Goal: Task Accomplishment & Management: Complete application form

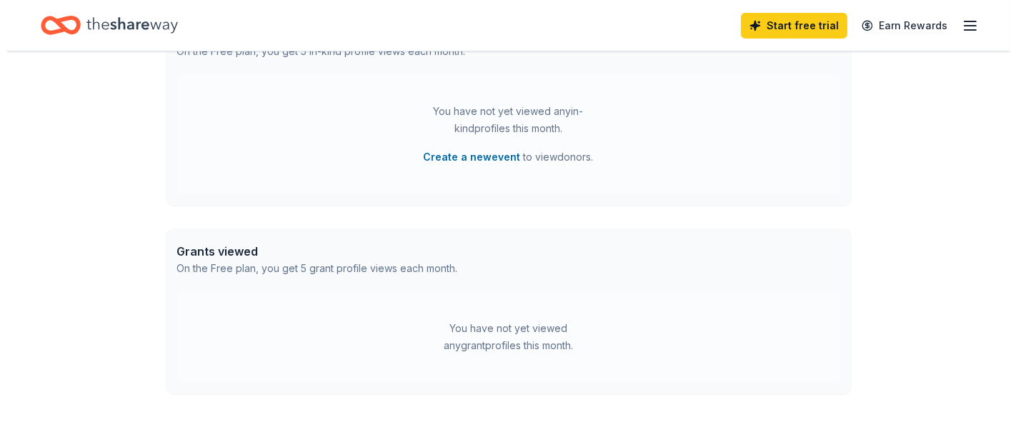
scroll to position [630, 0]
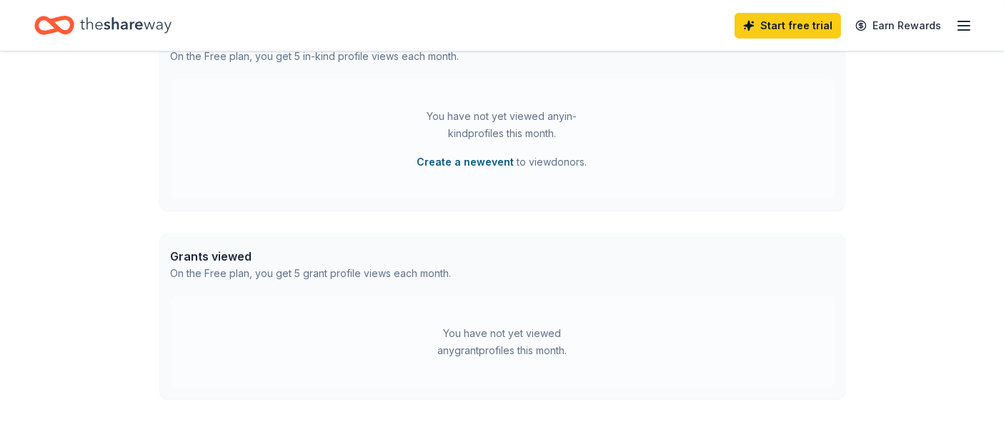
click at [492, 163] on button "Create a new event" at bounding box center [465, 162] width 97 height 17
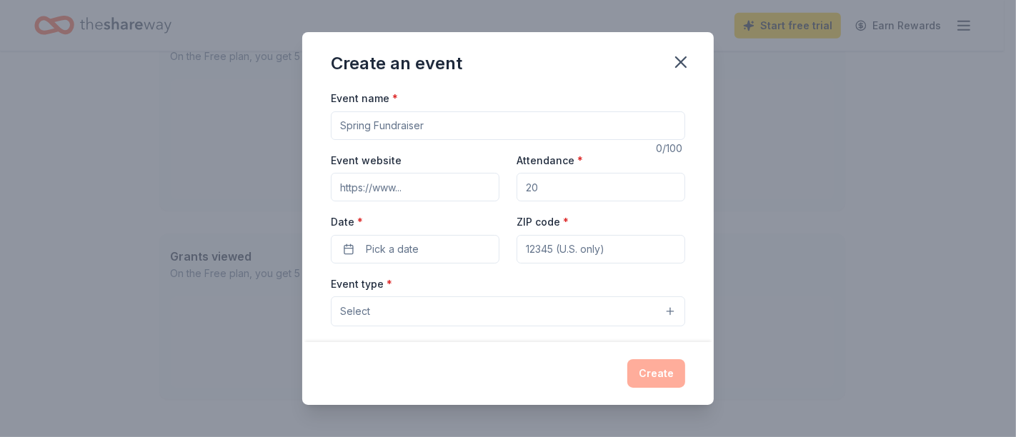
click at [484, 131] on input "Event name *" at bounding box center [508, 125] width 354 height 29
type input "Annual Gala"
click at [458, 184] on input "Event website" at bounding box center [415, 187] width 169 height 29
type input "[URL][DOMAIN_NAME]"
click at [535, 192] on input "Attendance *" at bounding box center [601, 187] width 169 height 29
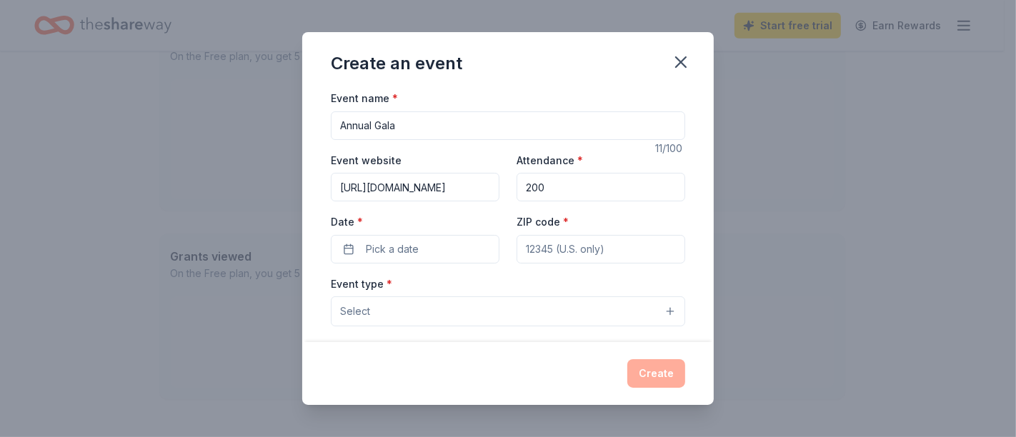
type input "200"
click at [541, 252] on input "ZIP code *" at bounding box center [601, 249] width 169 height 29
type input "32773"
click at [419, 246] on button "Pick a date" at bounding box center [415, 249] width 169 height 29
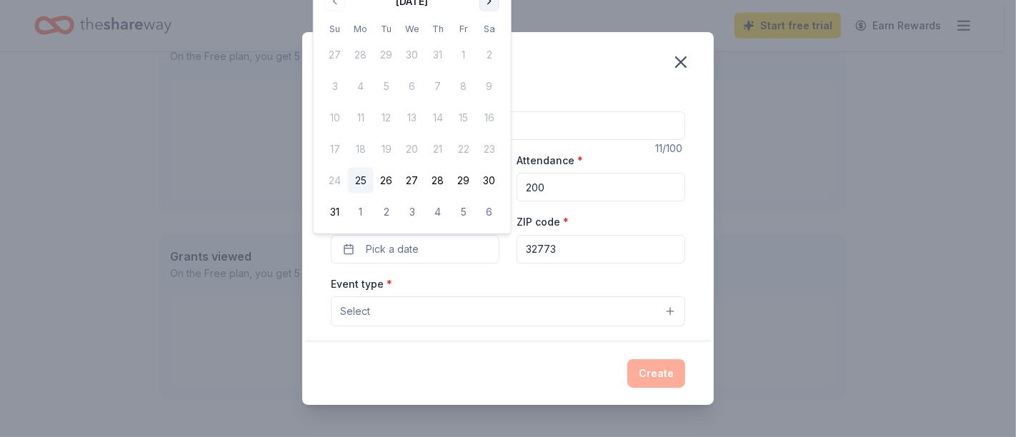
click at [489, 3] on button "Go to next month" at bounding box center [489, 1] width 20 height 20
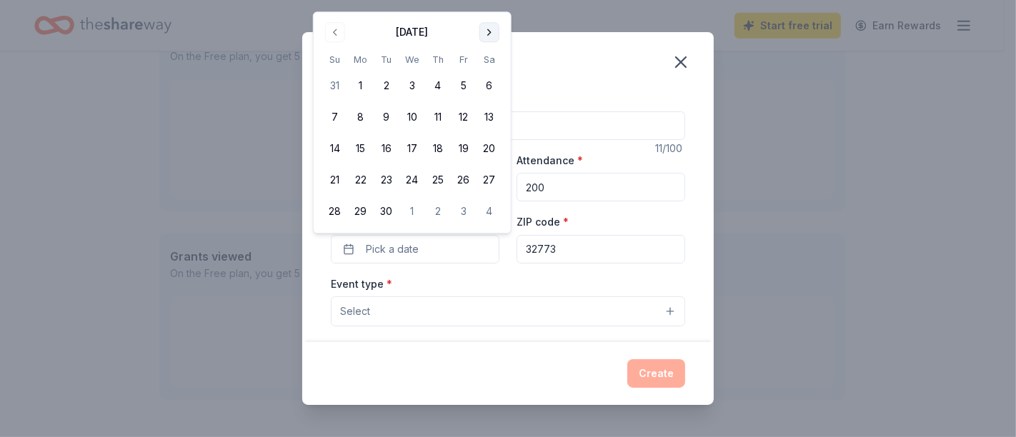
click at [489, 31] on button "Go to next month" at bounding box center [489, 32] width 20 height 20
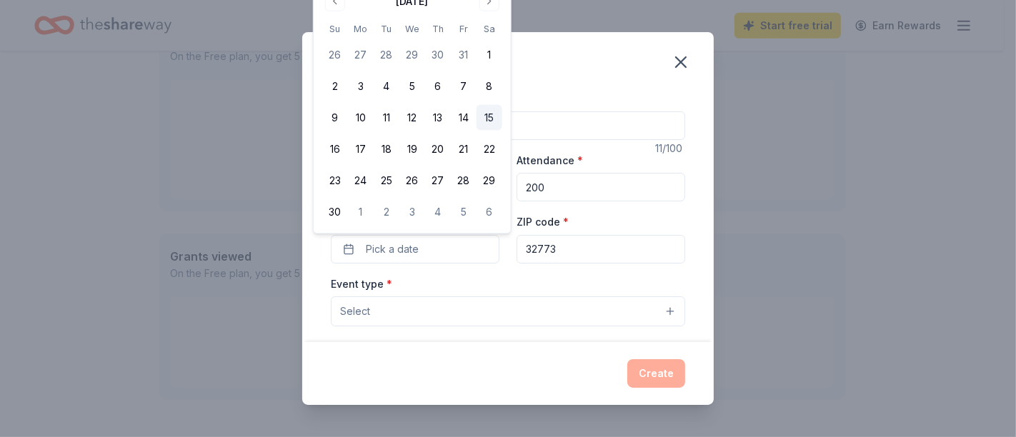
click at [487, 117] on button "15" at bounding box center [490, 118] width 26 height 26
click at [655, 309] on button "Select" at bounding box center [508, 312] width 354 height 30
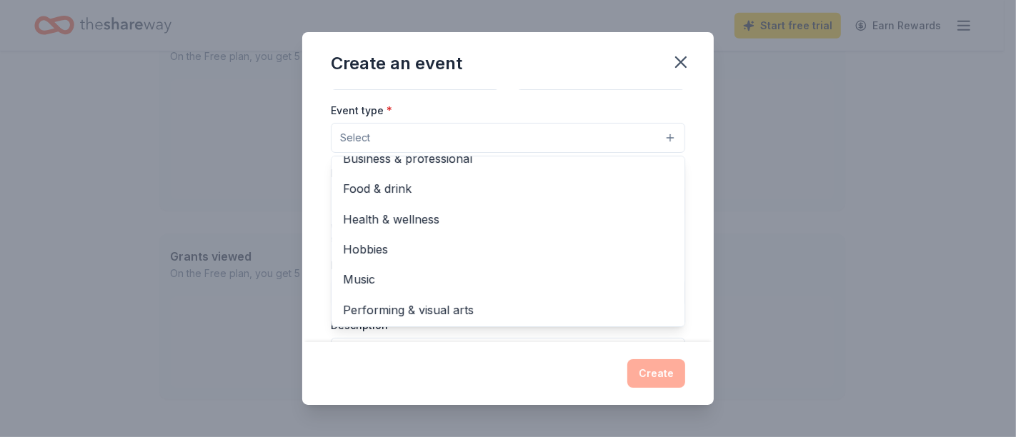
scroll to position [0, 0]
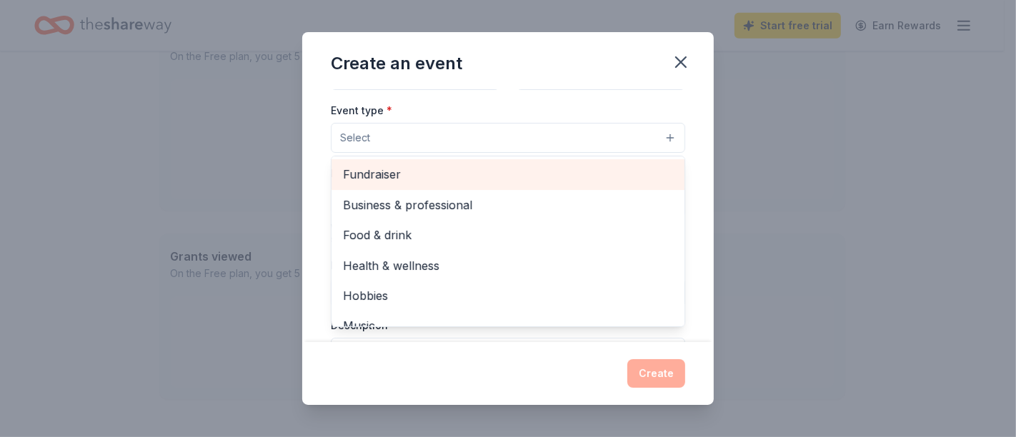
click at [614, 167] on span "Fundraiser" at bounding box center [508, 174] width 330 height 19
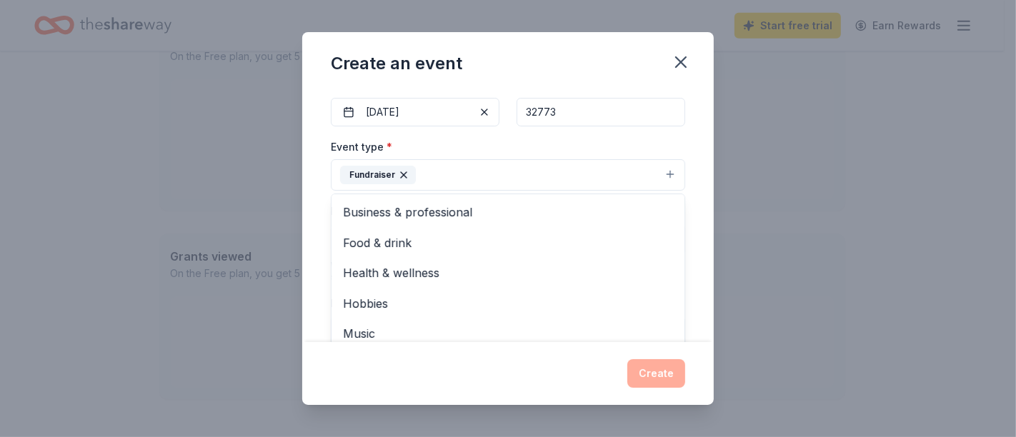
scroll to position [134, 0]
click at [698, 189] on div "Event name * Annual Gala 11 /100 Event website [URL][DOMAIN_NAME] Attendance * …" at bounding box center [508, 215] width 412 height 253
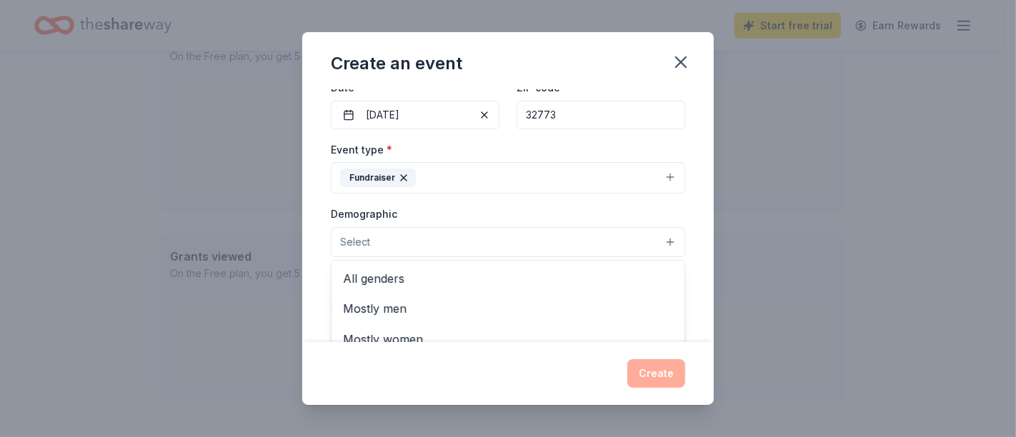
click at [660, 242] on button "Select" at bounding box center [508, 242] width 354 height 30
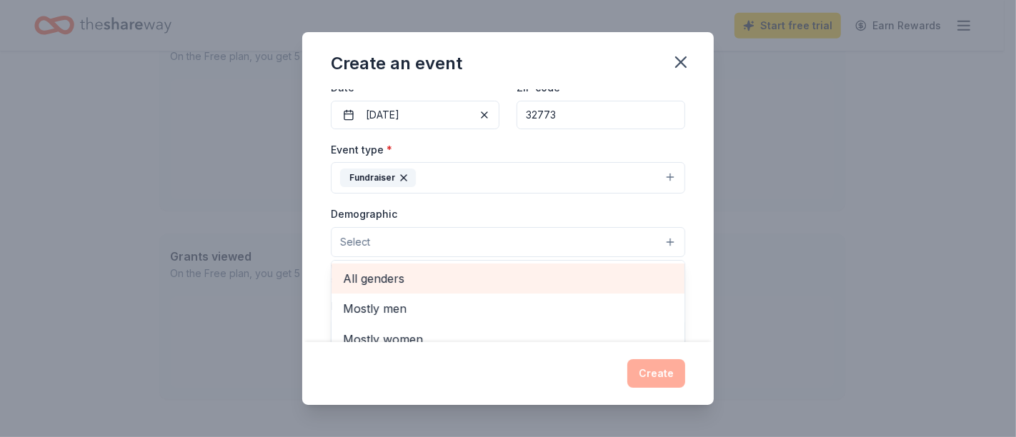
click at [547, 274] on span "All genders" at bounding box center [508, 278] width 330 height 19
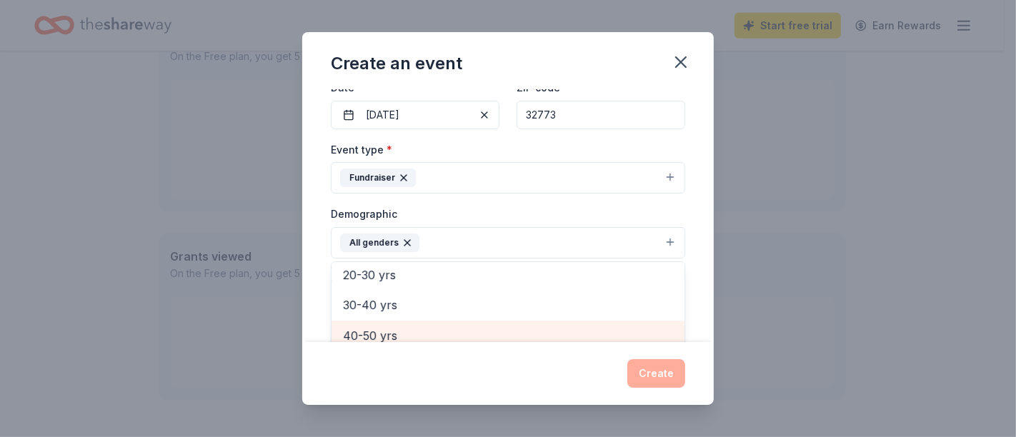
scroll to position [143, 0]
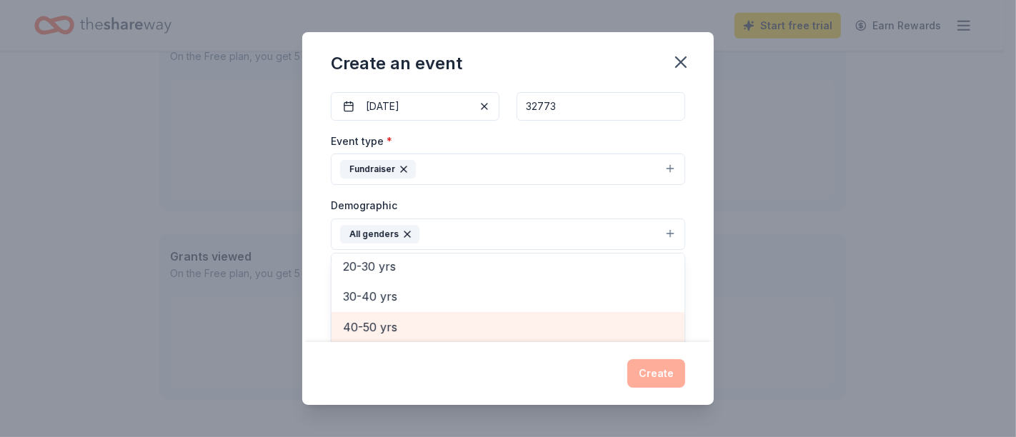
click at [520, 331] on span "40-50 yrs" at bounding box center [508, 327] width 330 height 19
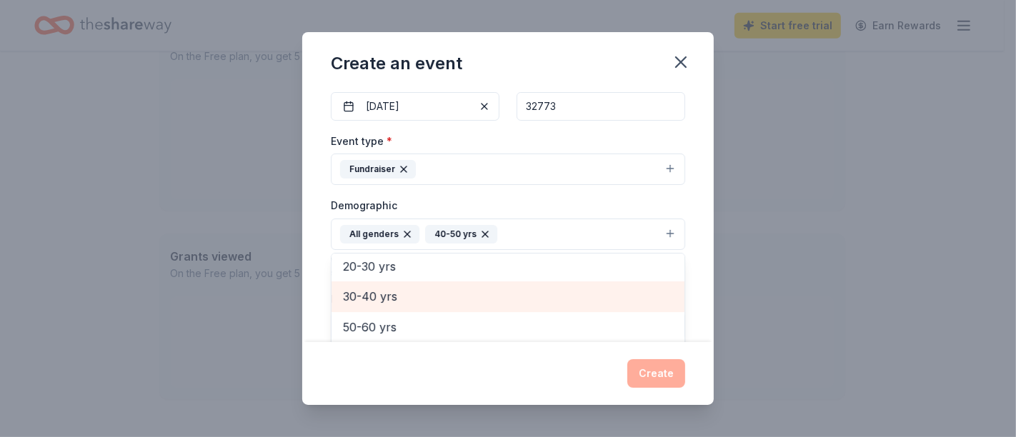
click at [515, 297] on span "30-40 yrs" at bounding box center [508, 296] width 330 height 19
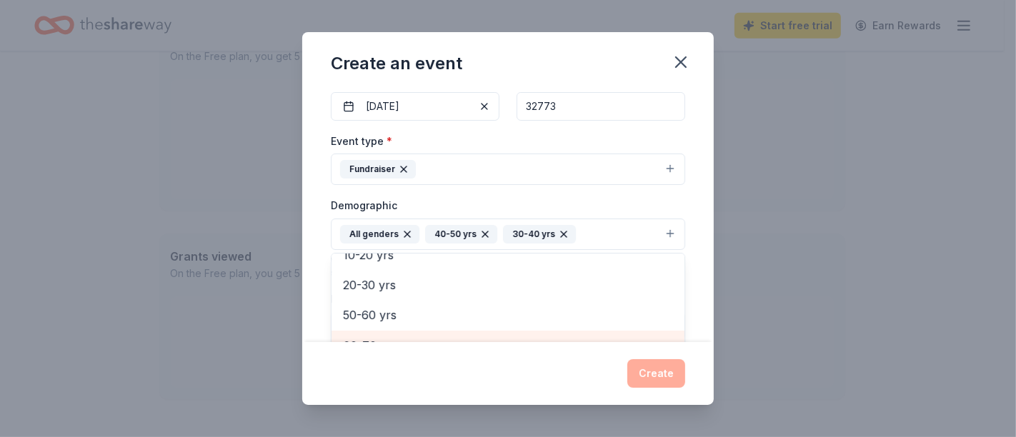
scroll to position [162, 0]
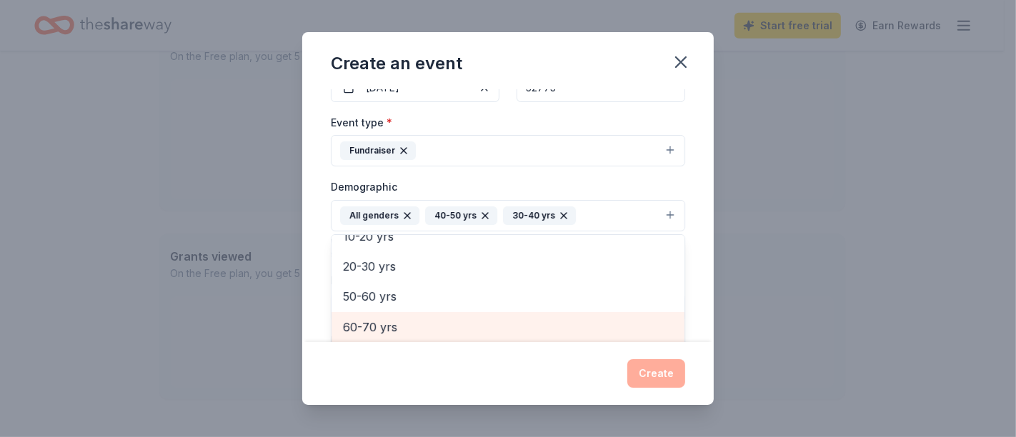
click at [520, 339] on div "60-70 yrs" at bounding box center [508, 327] width 353 height 30
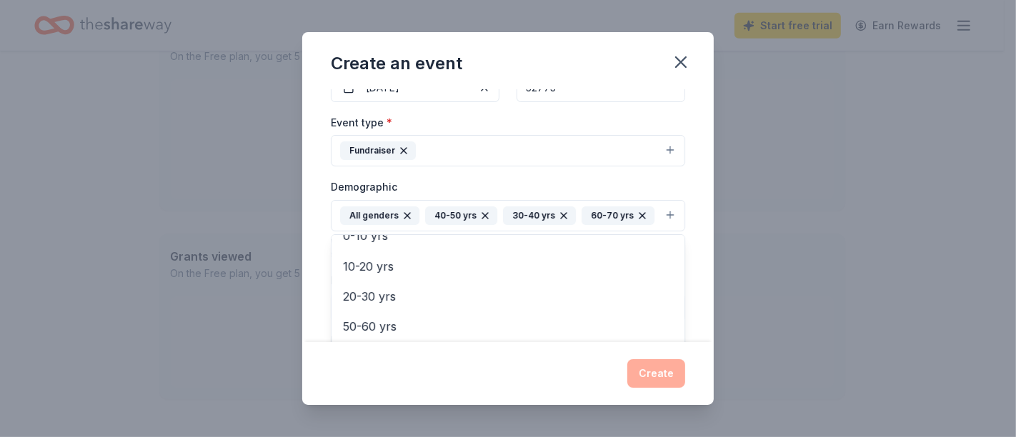
click at [687, 203] on div "Event name * Annual Gala 11 /100 Event website [URL][DOMAIN_NAME] Attendance * …" at bounding box center [508, 215] width 412 height 253
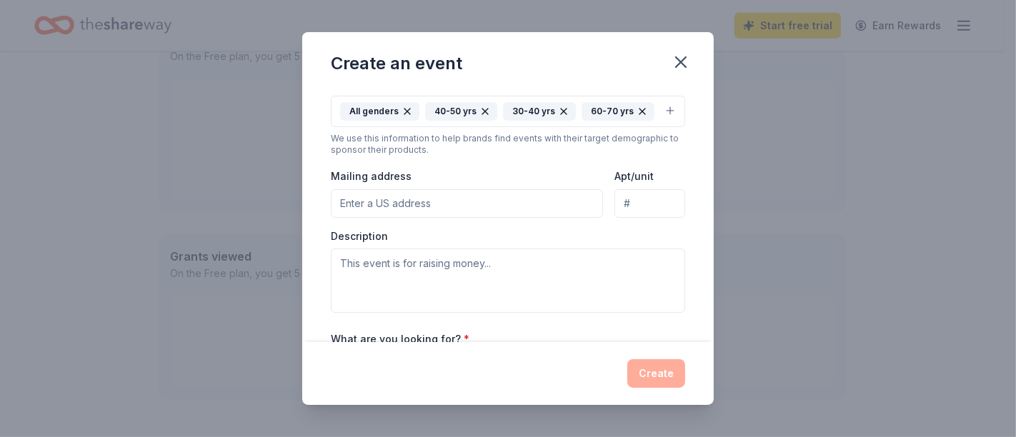
scroll to position [267, 0]
click at [460, 207] on input "Mailing address" at bounding box center [467, 202] width 272 height 29
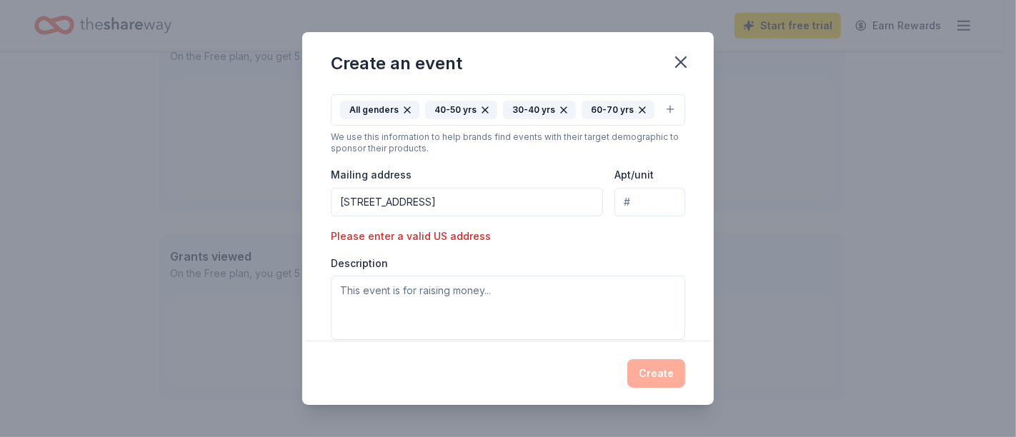
click at [565, 209] on input "[STREET_ADDRESS]" at bounding box center [467, 202] width 272 height 29
click at [630, 254] on div "Event type * Fundraiser Demographic All genders 40-50 yrs 30-40 yrs 60-70 yrs W…" at bounding box center [508, 174] width 354 height 332
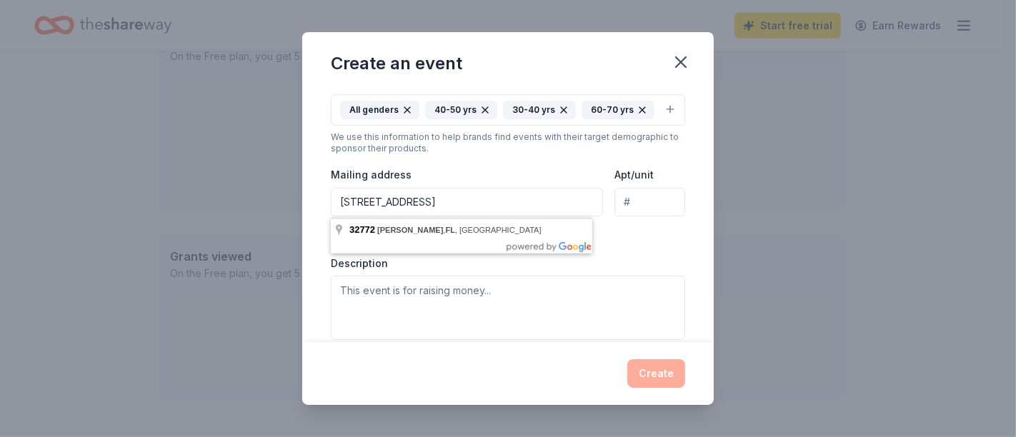
click at [498, 205] on input "[STREET_ADDRESS]" at bounding box center [467, 202] width 272 height 29
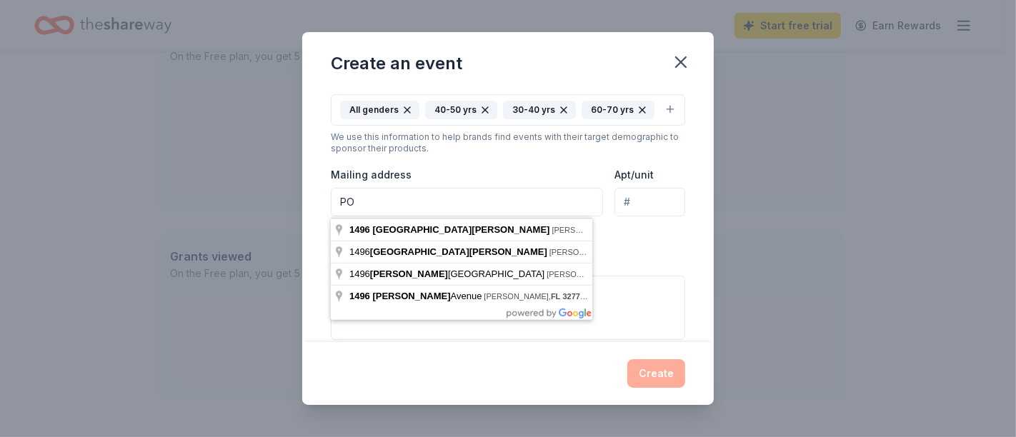
type input "P"
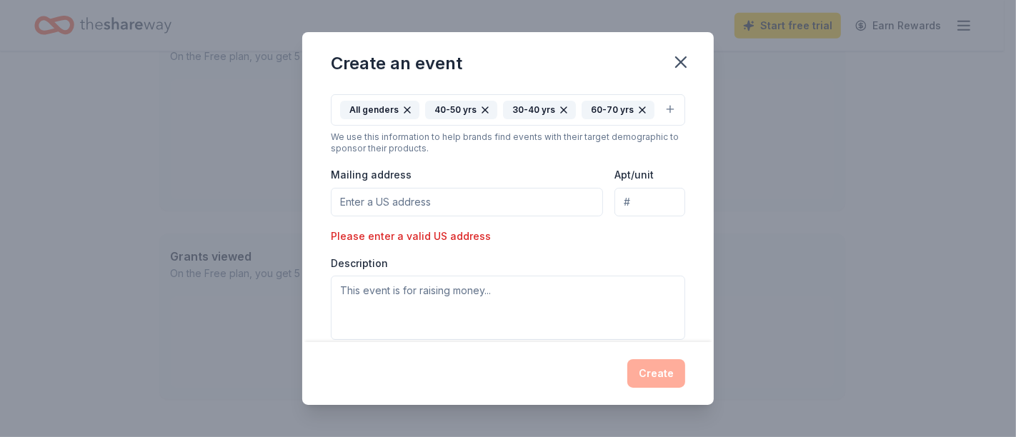
paste input "[STREET_ADDRESS]"
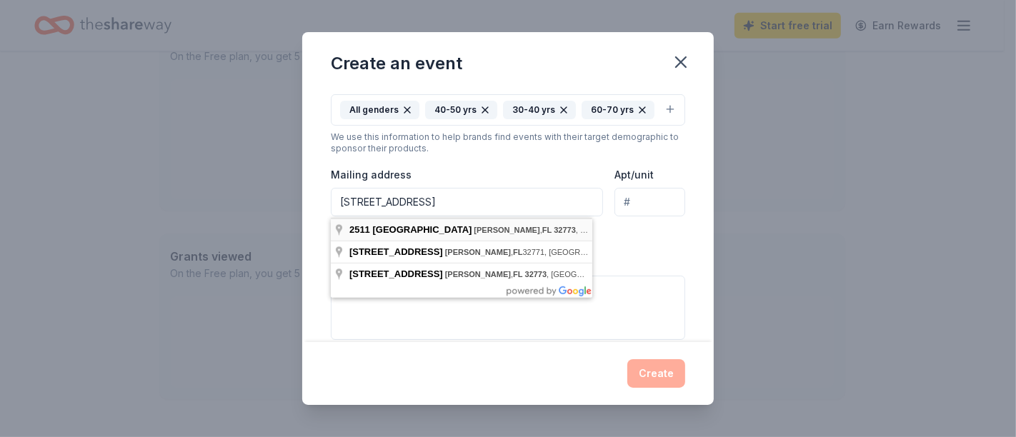
type input "[STREET_ADDRESS]"
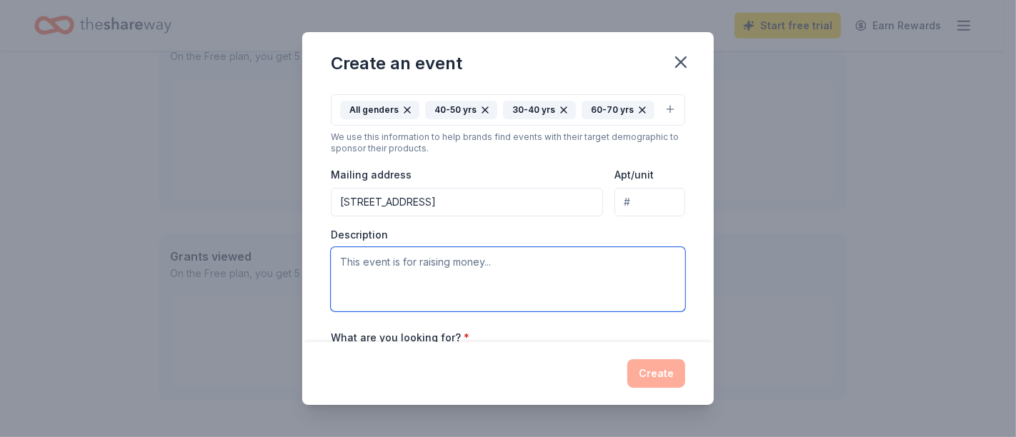
click at [385, 269] on textarea at bounding box center [508, 279] width 354 height 64
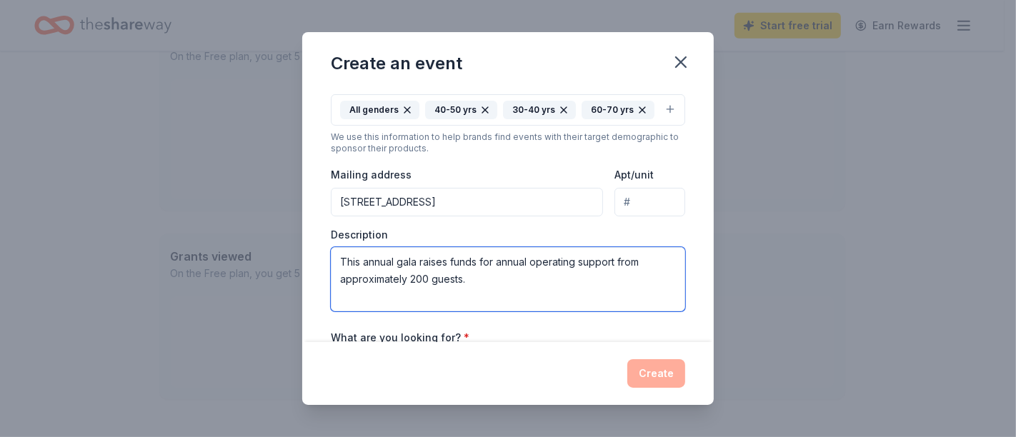
type textarea "This annual gala raises funds for annual operating support from approximately 2…"
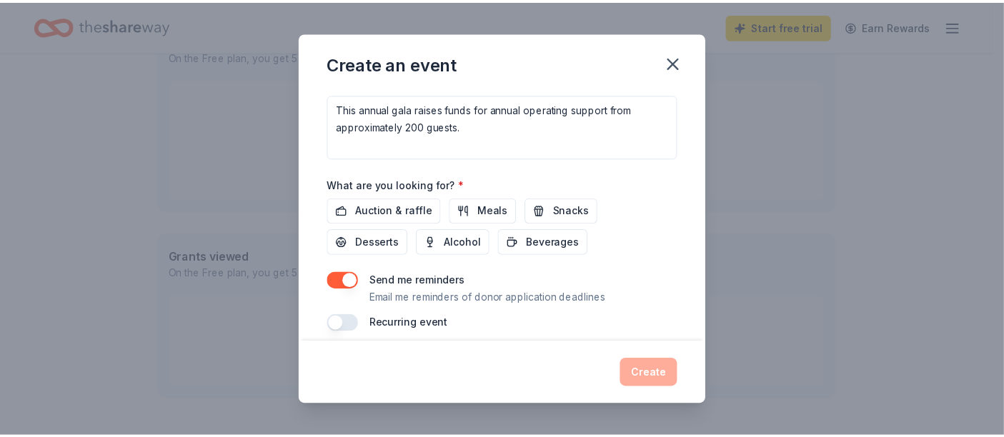
scroll to position [434, 0]
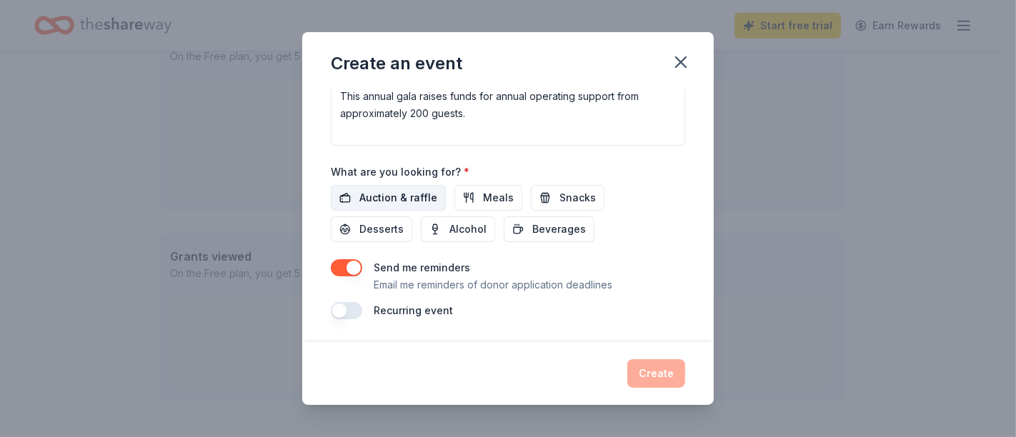
click at [402, 192] on span "Auction & raffle" at bounding box center [398, 197] width 78 height 17
click at [657, 375] on button "Create" at bounding box center [656, 373] width 58 height 29
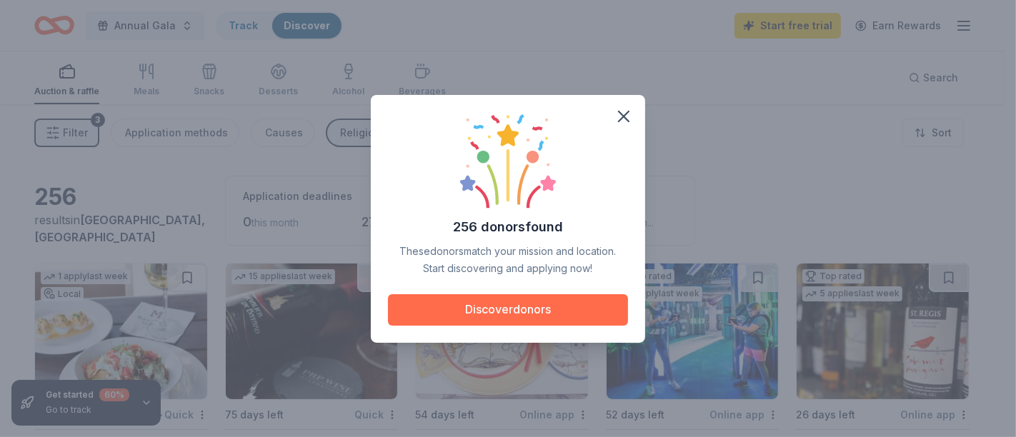
click at [513, 314] on button "Discover donors" at bounding box center [508, 309] width 240 height 31
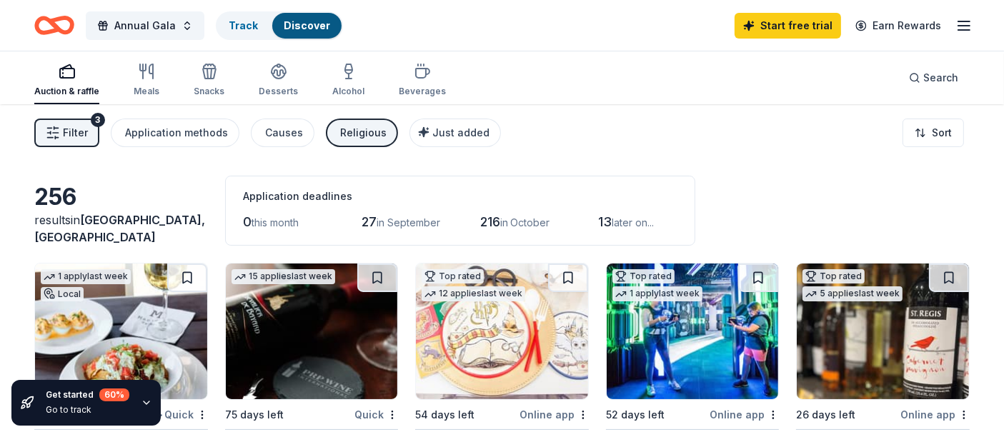
click at [73, 139] on span "Filter" at bounding box center [75, 132] width 25 height 17
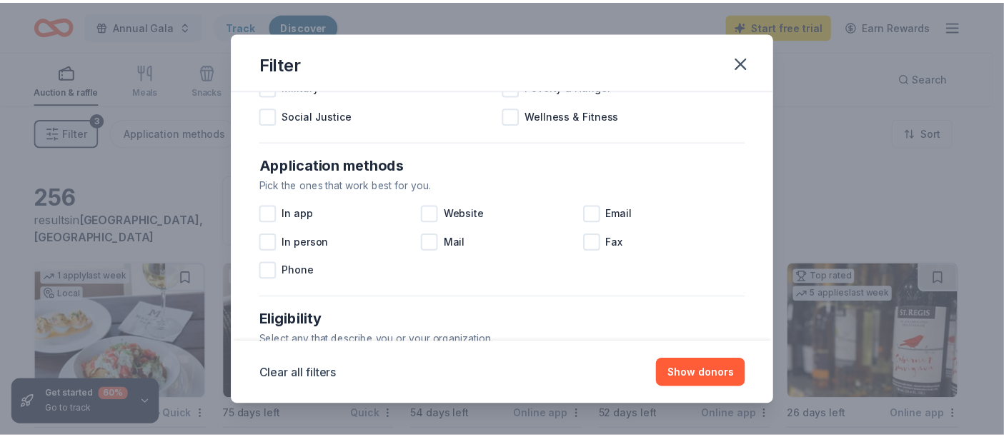
scroll to position [197, 0]
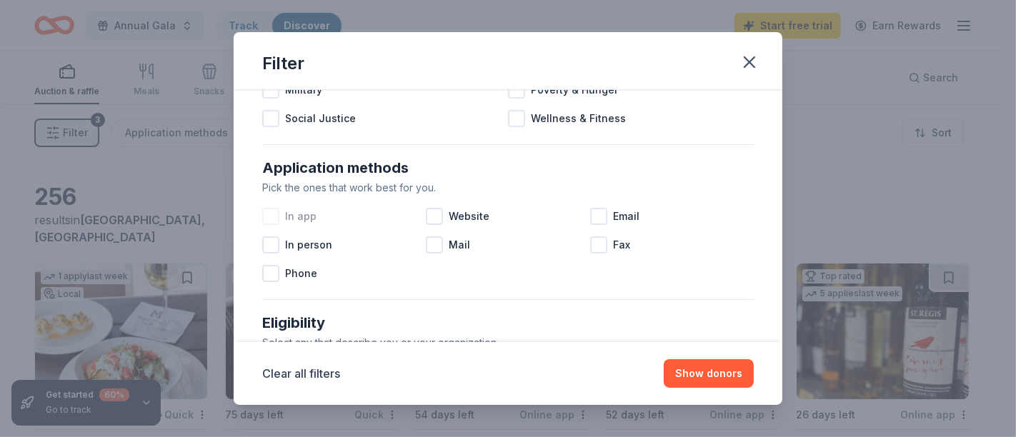
click at [274, 213] on div at bounding box center [270, 216] width 17 height 17
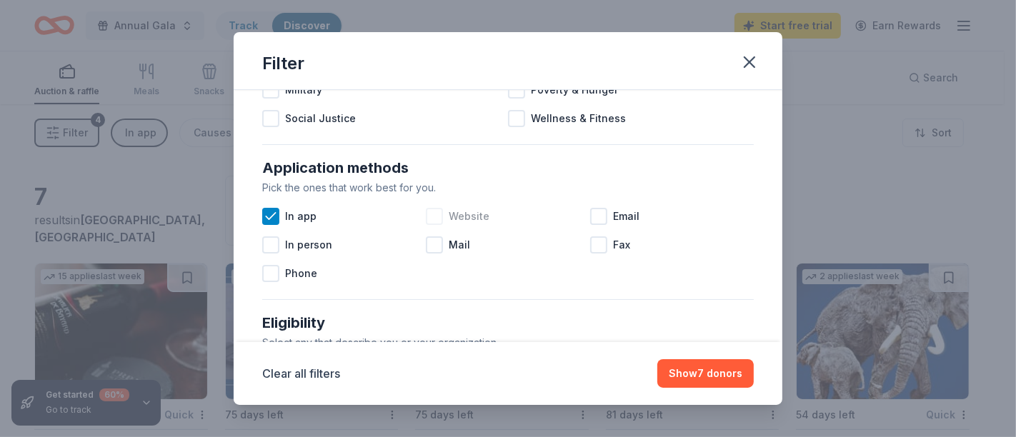
click at [427, 219] on div at bounding box center [434, 216] width 17 height 17
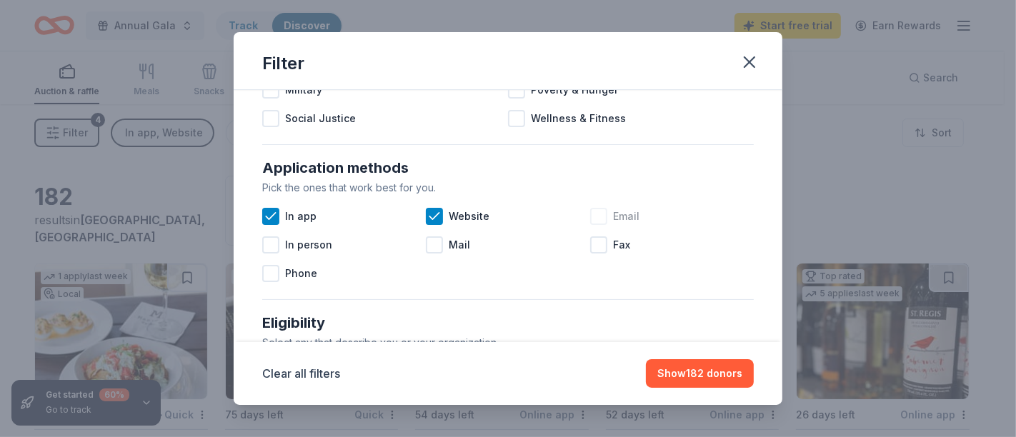
click at [595, 214] on div at bounding box center [598, 216] width 17 height 17
click at [730, 374] on button "Show 219 donors" at bounding box center [700, 373] width 108 height 29
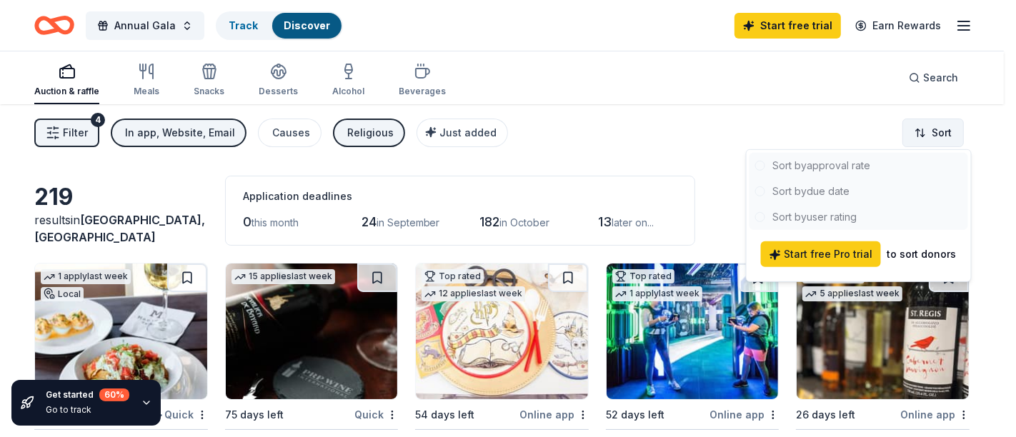
click at [943, 131] on html "Annual Gala Track Discover Start free trial Earn Rewards Auction & raffle Meals…" at bounding box center [508, 218] width 1016 height 437
click at [818, 164] on div at bounding box center [859, 191] width 219 height 77
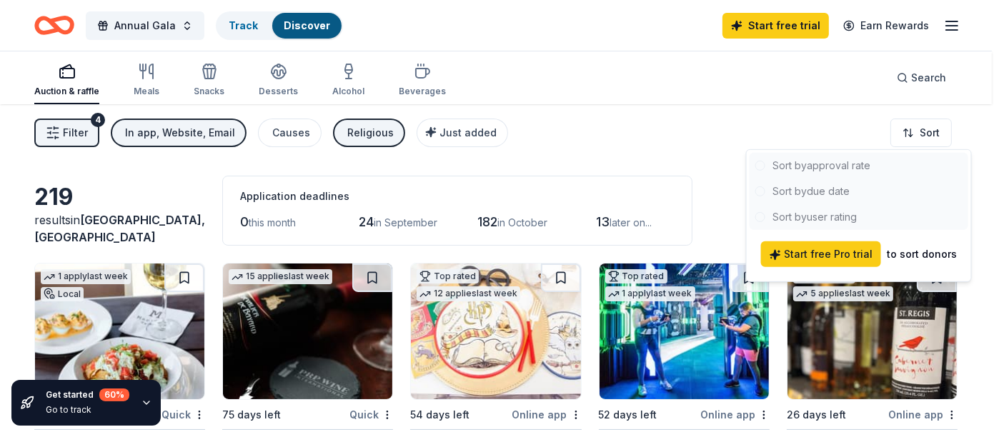
click at [984, 127] on html "Annual Gala Track Discover Start free trial Earn Rewards Auction & raffle Meals…" at bounding box center [502, 218] width 1004 height 437
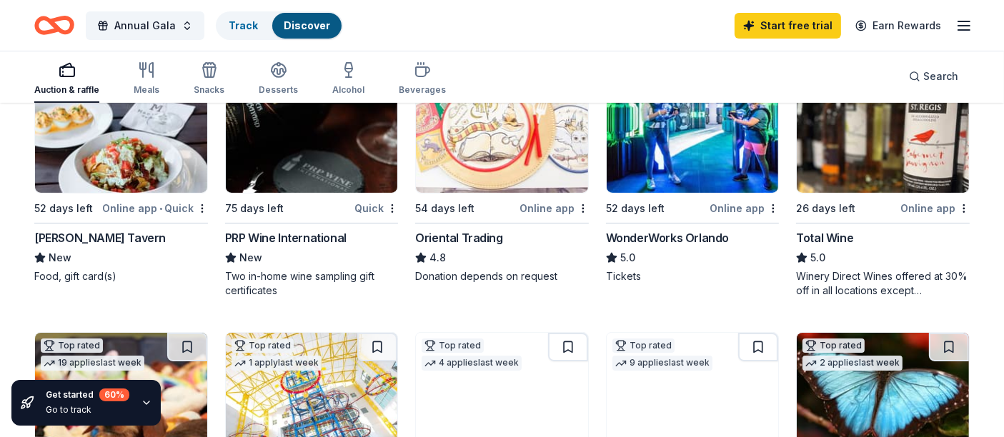
scroll to position [124, 0]
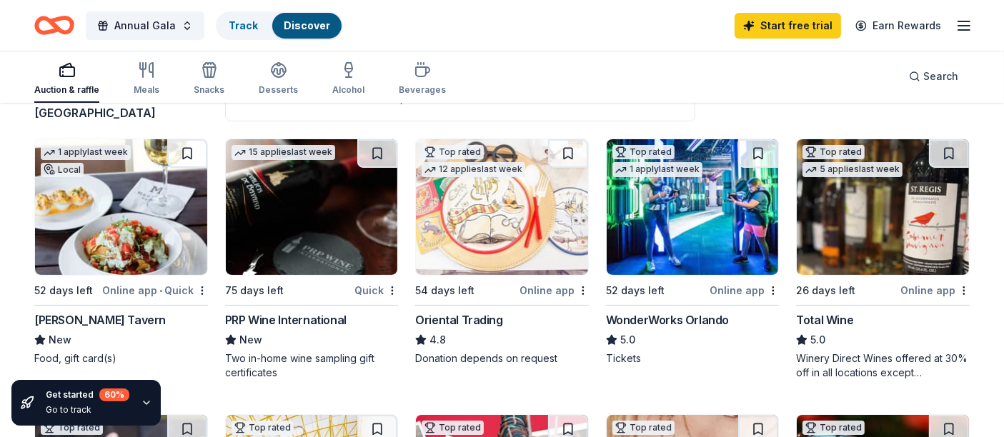
click at [962, 23] on icon "button" at bounding box center [963, 25] width 17 height 17
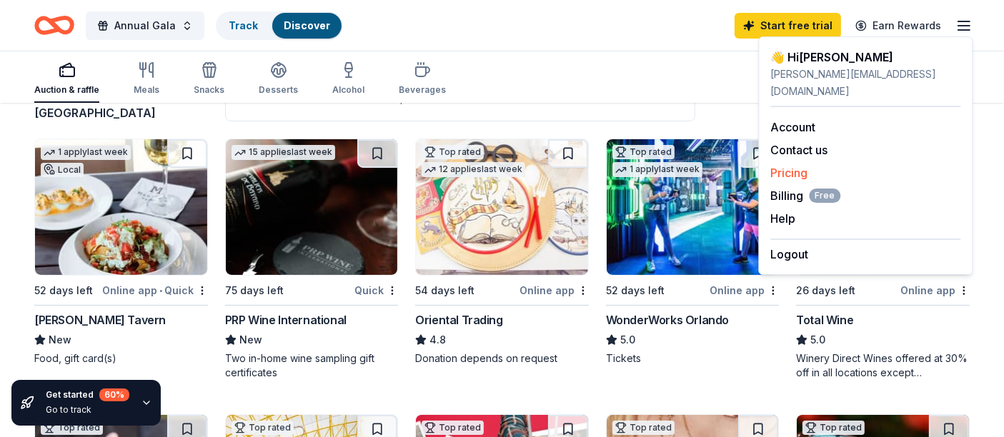
click at [785, 166] on link "Pricing" at bounding box center [788, 173] width 37 height 14
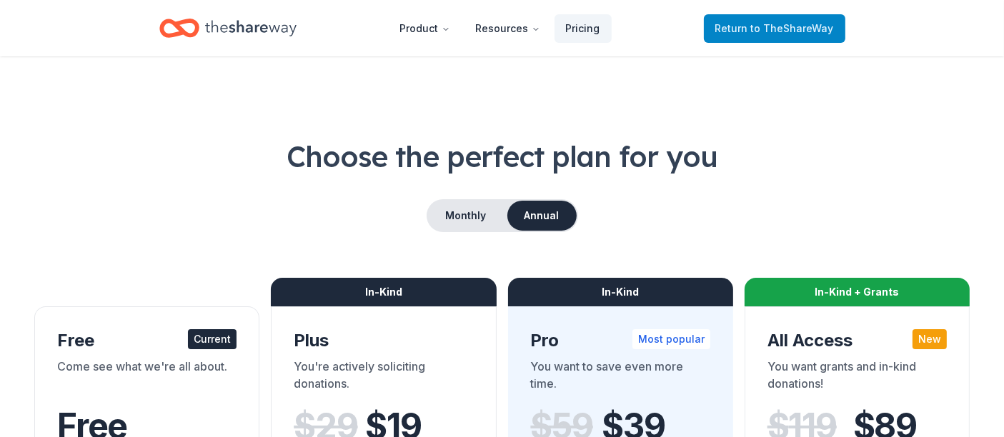
click at [787, 29] on span "to TheShareWay" at bounding box center [792, 28] width 83 height 12
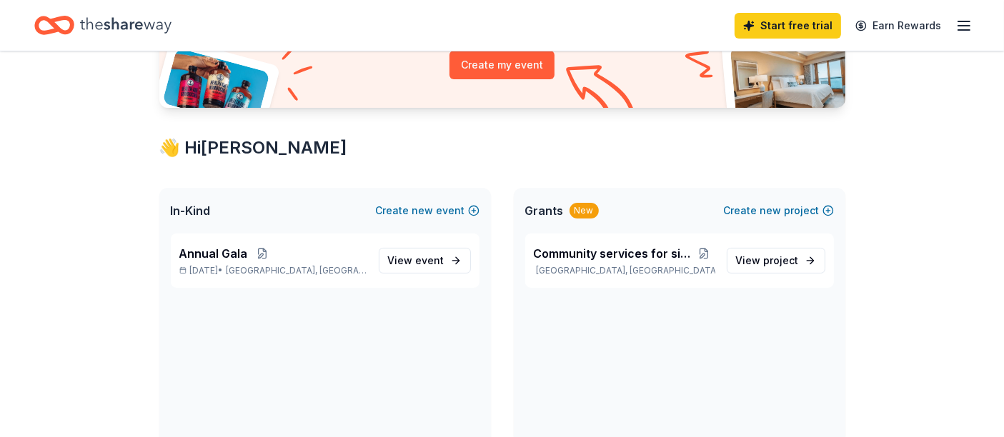
scroll to position [191, 0]
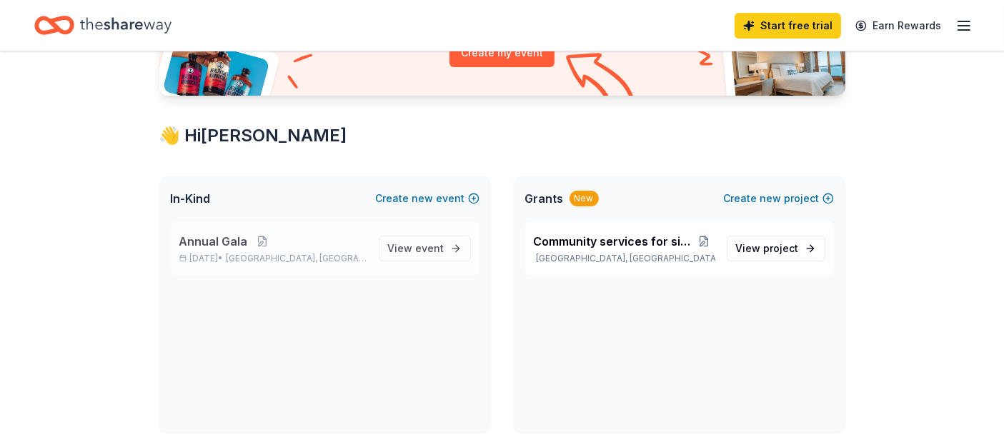
click at [343, 249] on div "Annual Gala [DATE] • [GEOGRAPHIC_DATA], [GEOGRAPHIC_DATA]" at bounding box center [273, 248] width 188 height 31
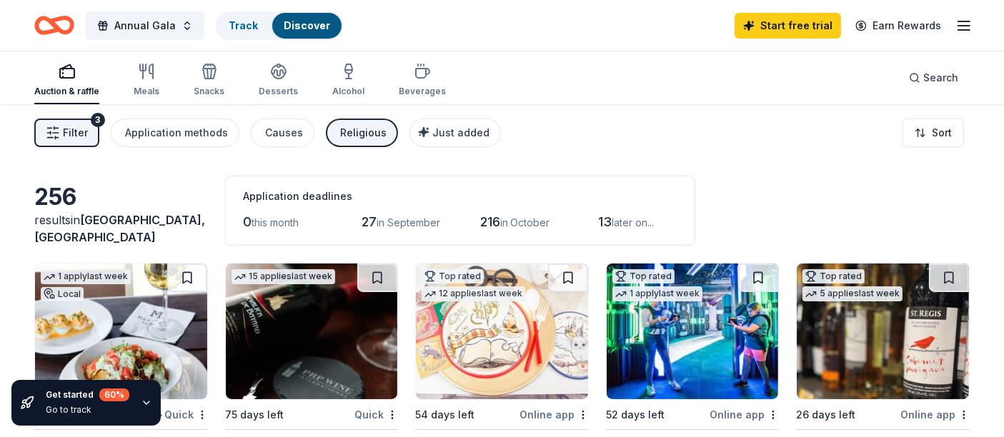
click at [79, 132] on span "Filter" at bounding box center [75, 132] width 25 height 17
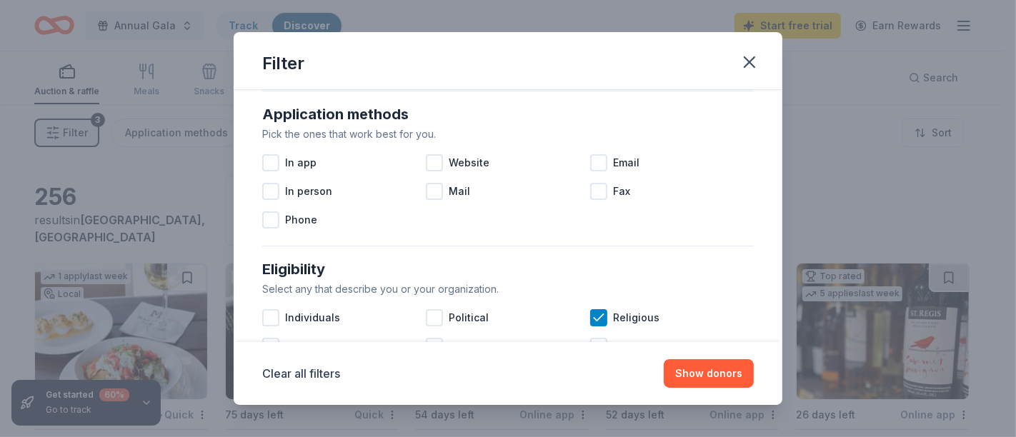
scroll to position [261, 0]
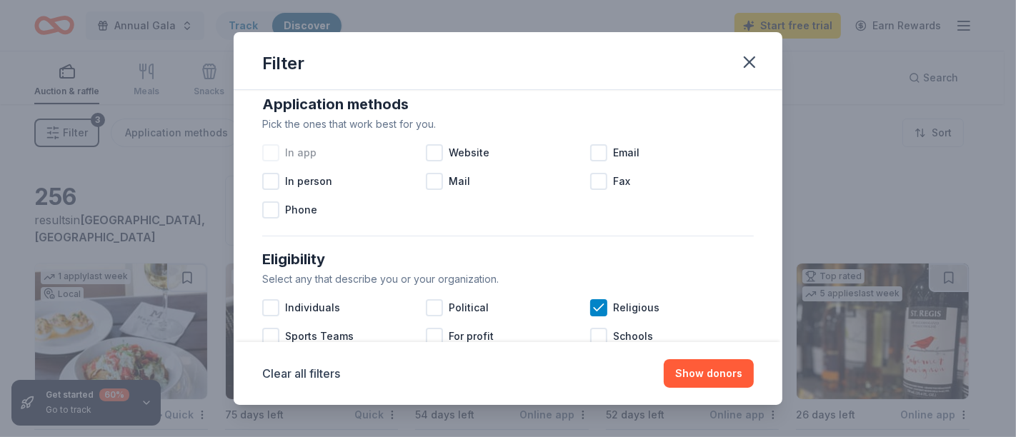
click at [267, 156] on div at bounding box center [270, 152] width 17 height 17
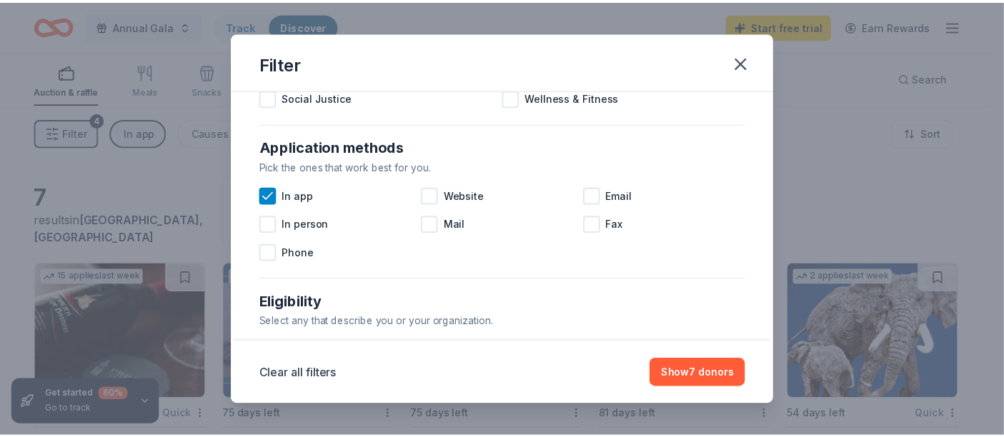
scroll to position [198, 0]
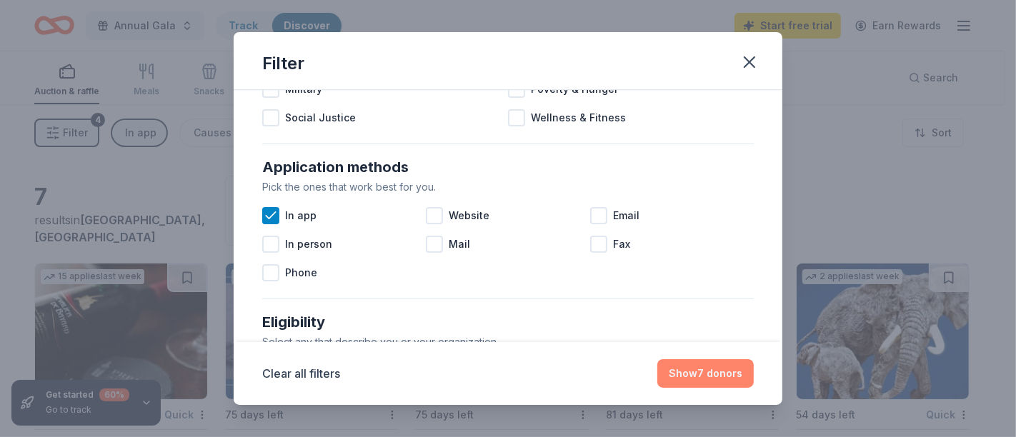
click at [692, 369] on button "Show 7 donors" at bounding box center [705, 373] width 96 height 29
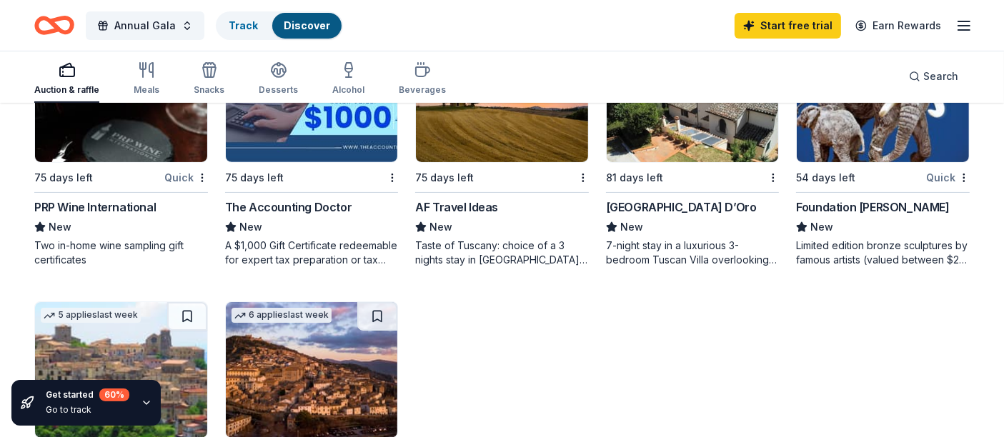
scroll to position [187, 0]
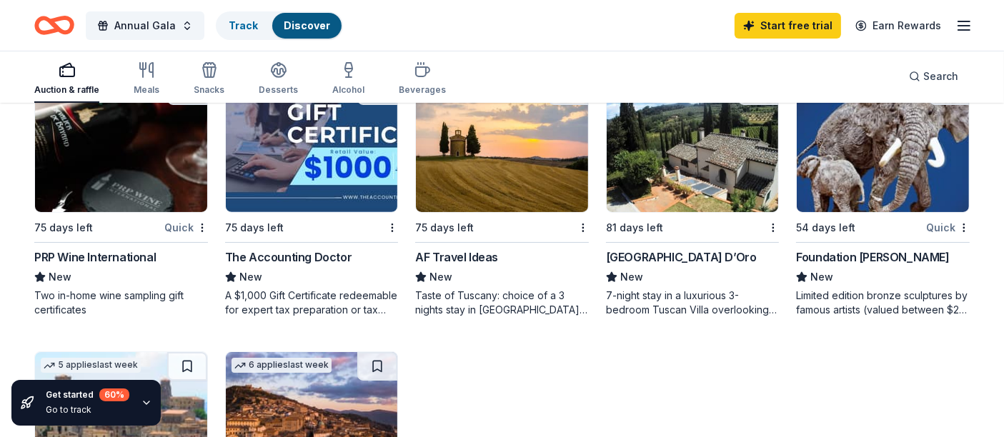
scroll to position [191, 0]
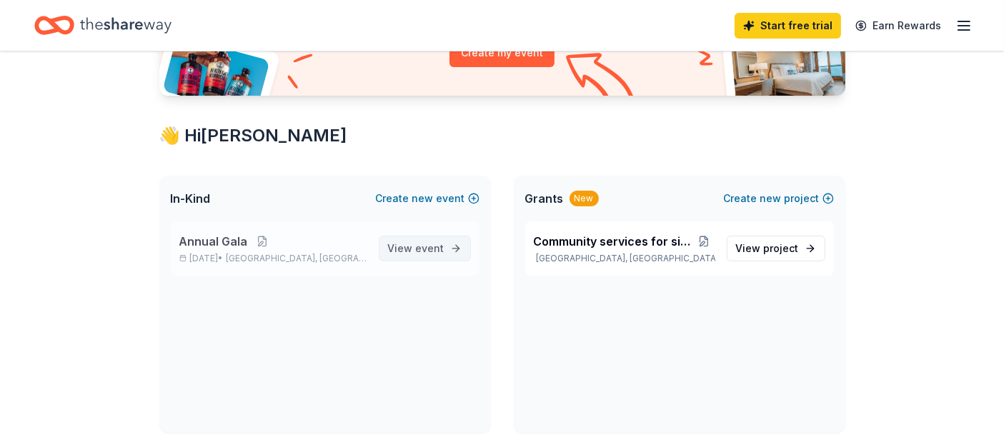
click at [412, 244] on span "View event" at bounding box center [416, 248] width 56 height 17
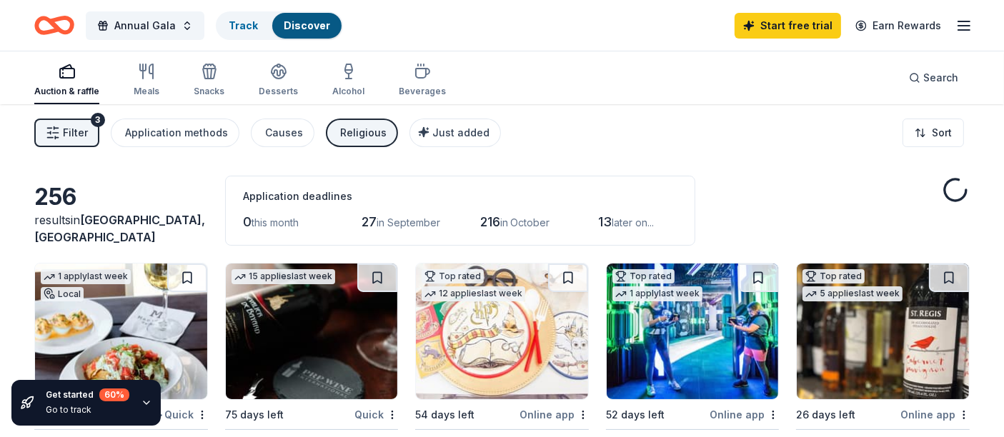
click at [77, 136] on span "Filter" at bounding box center [75, 132] width 25 height 17
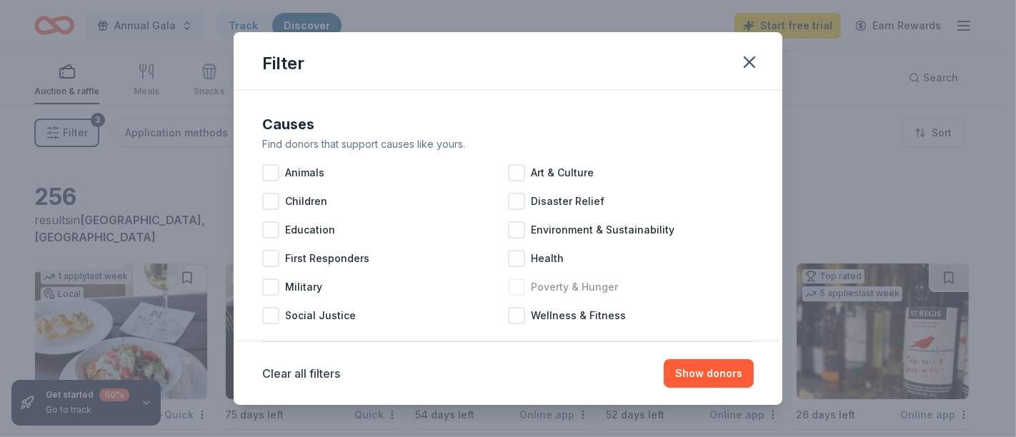
click at [518, 283] on div at bounding box center [516, 287] width 17 height 17
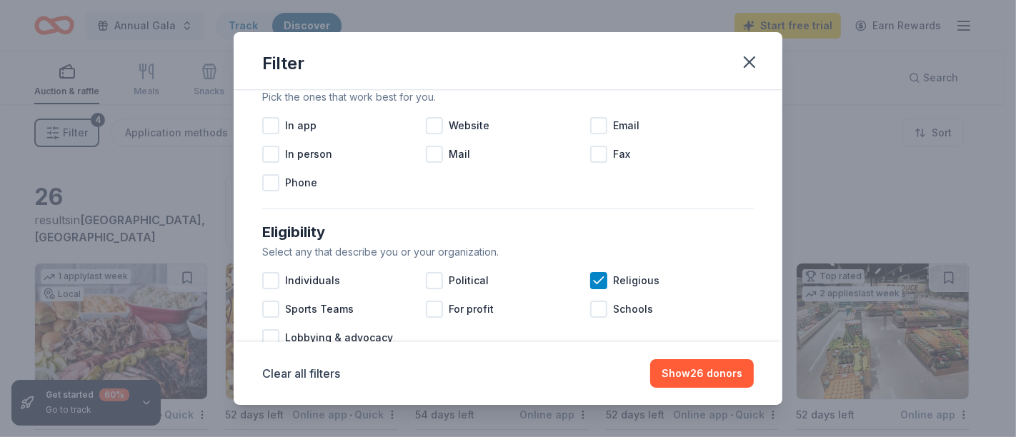
scroll to position [290, 0]
click at [592, 272] on icon at bounding box center [599, 279] width 14 height 14
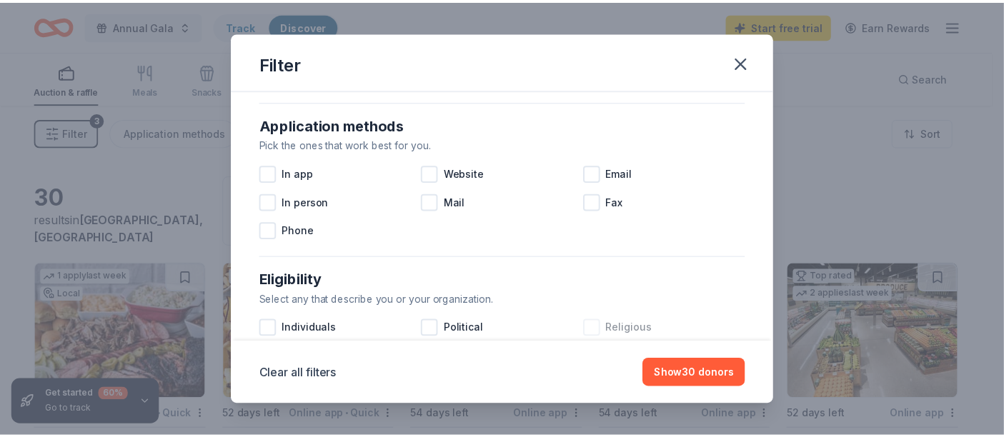
scroll to position [232, 0]
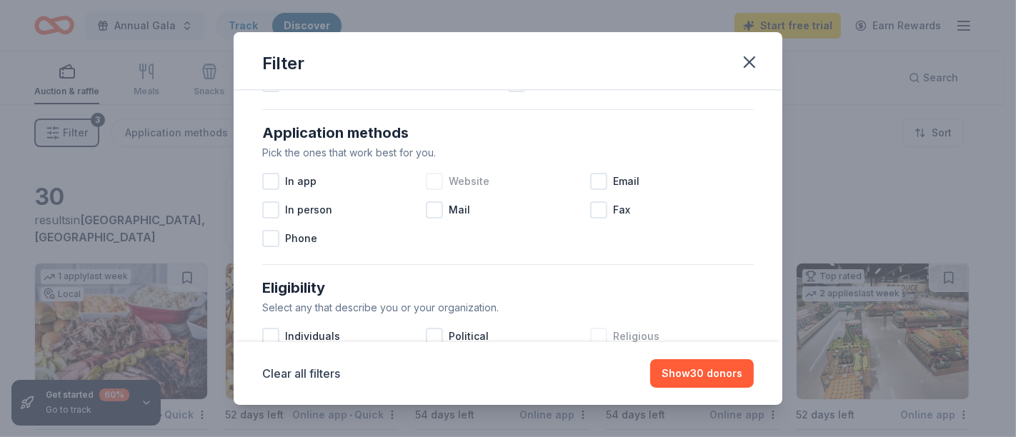
click at [432, 181] on div at bounding box center [434, 181] width 17 height 17
click at [718, 372] on button "Show 22 donors" at bounding box center [702, 373] width 103 height 29
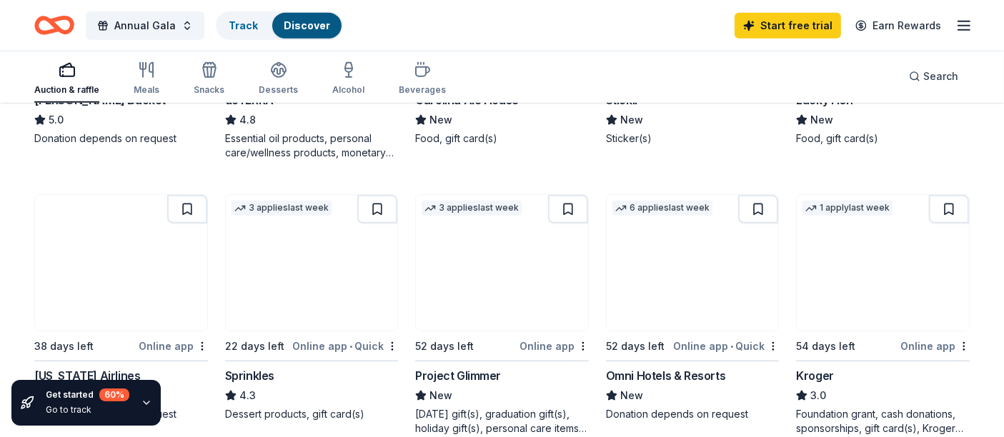
scroll to position [892, 0]
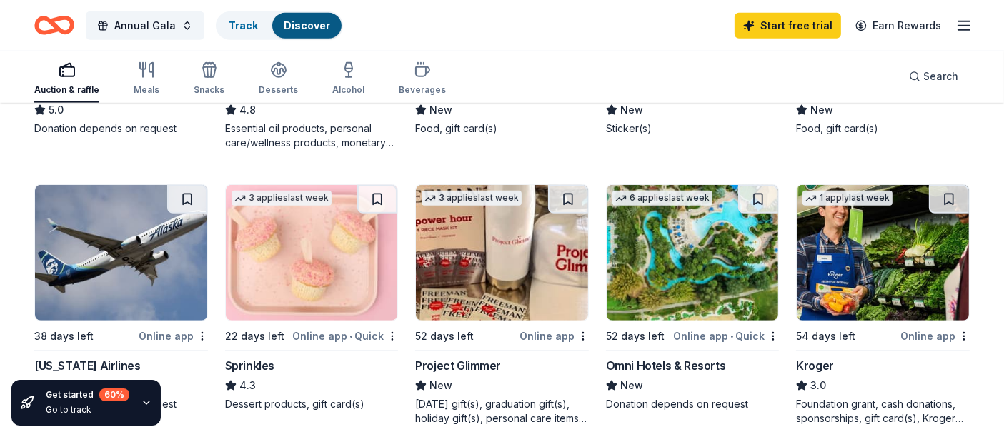
click at [702, 364] on div "Omni Hotels & Resorts" at bounding box center [666, 365] width 120 height 17
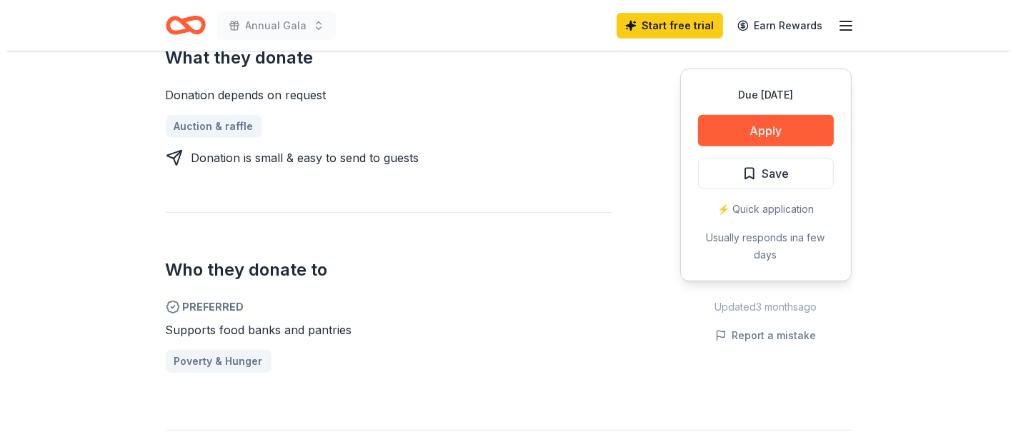
scroll to position [682, 0]
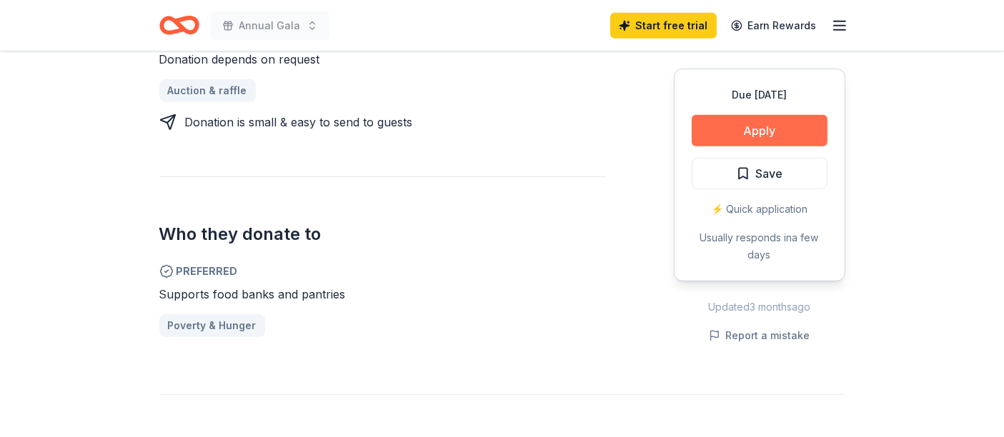
click at [780, 115] on button "Apply" at bounding box center [760, 130] width 136 height 31
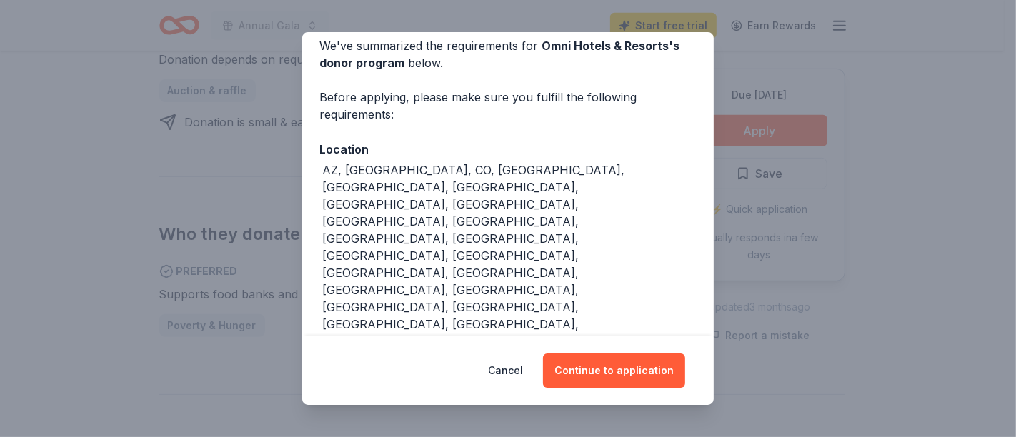
scroll to position [75, 0]
